Goal: Transaction & Acquisition: Purchase product/service

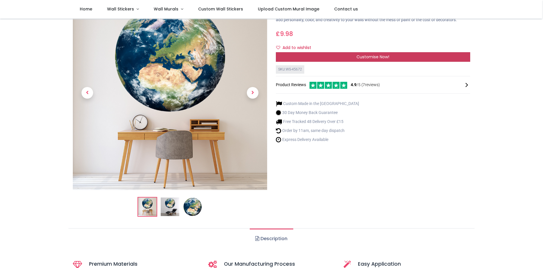
scroll to position [11, 0]
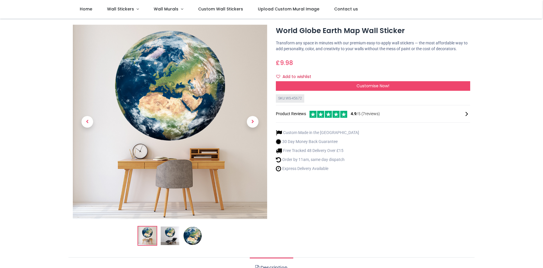
click at [214, 90] on img at bounding box center [170, 122] width 194 height 194
click at [249, 123] on span "Next" at bounding box center [253, 122] width 12 height 12
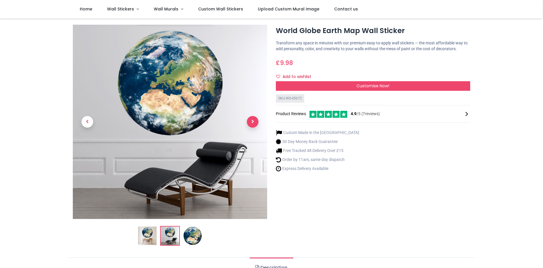
click at [249, 123] on span "Next" at bounding box center [253, 122] width 12 height 12
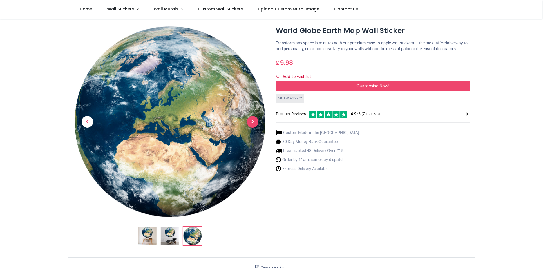
click at [249, 123] on span "Next" at bounding box center [253, 122] width 12 height 12
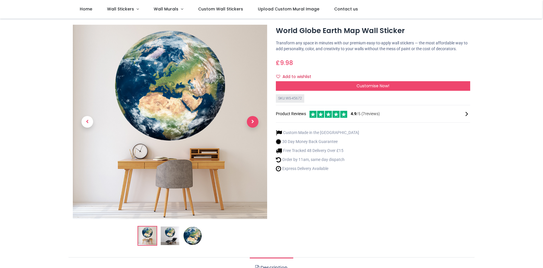
click at [249, 123] on span "Next" at bounding box center [253, 122] width 12 height 12
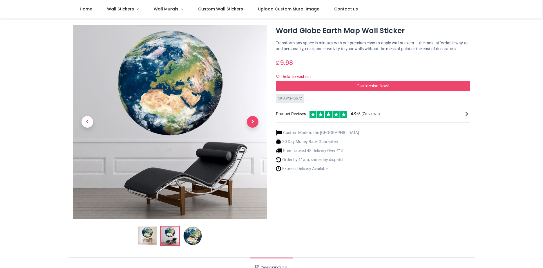
click at [249, 123] on span "Next" at bounding box center [253, 122] width 12 height 12
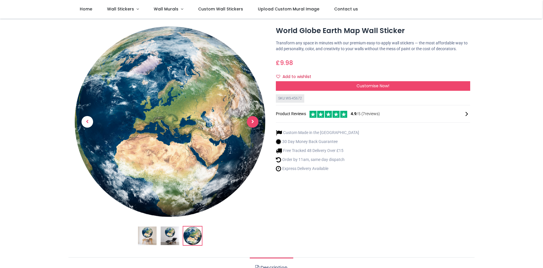
click at [249, 123] on span "Next" at bounding box center [253, 122] width 12 height 12
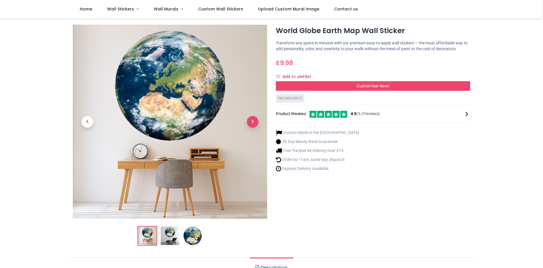
click at [249, 123] on span "Next" at bounding box center [253, 122] width 12 height 12
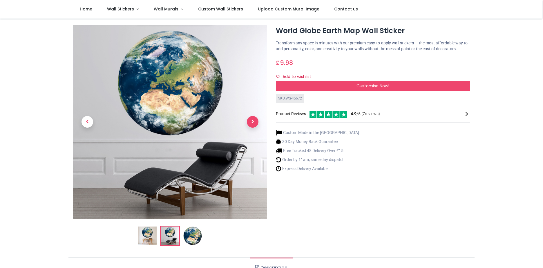
click at [249, 123] on span "Next" at bounding box center [253, 122] width 12 height 12
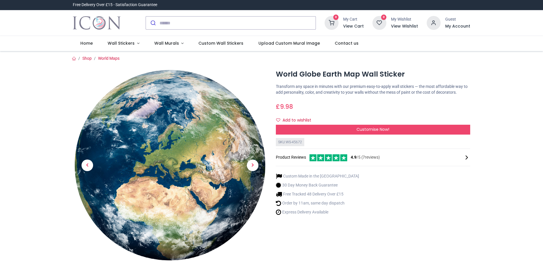
scroll to position [116, 0]
